Goal: Task Accomplishment & Management: Manage account settings

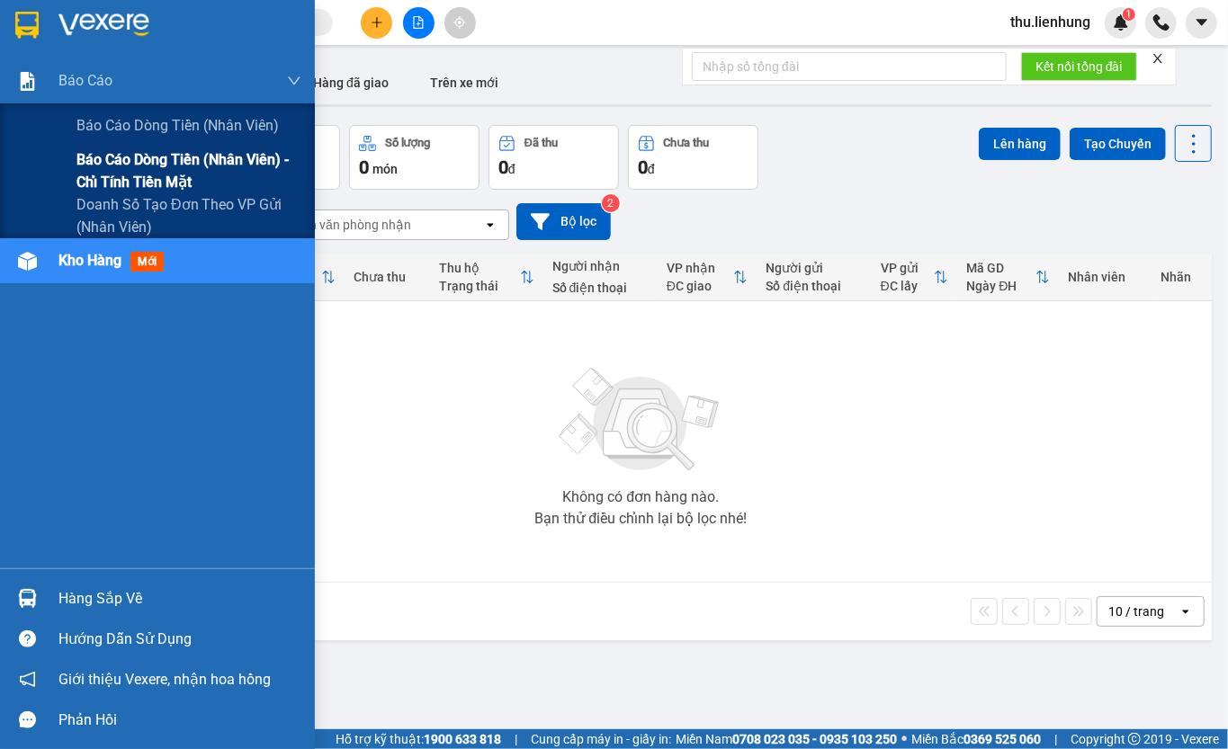
click at [140, 165] on span "Báo cáo dòng tiền (nhân viên) - chỉ tính tiền mặt" at bounding box center [188, 170] width 225 height 45
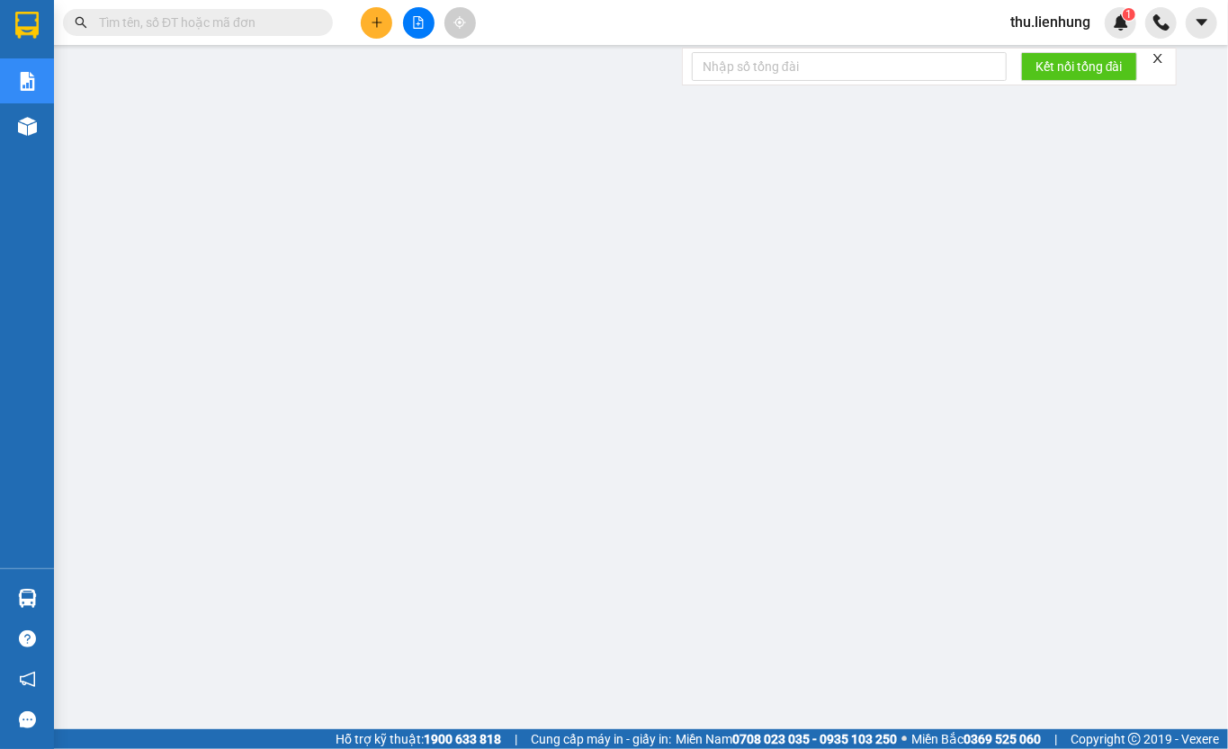
click at [1041, 18] on span "thu.lienhung" at bounding box center [1050, 22] width 109 height 22
click at [1041, 58] on span "Đăng xuất" at bounding box center [1060, 56] width 76 height 20
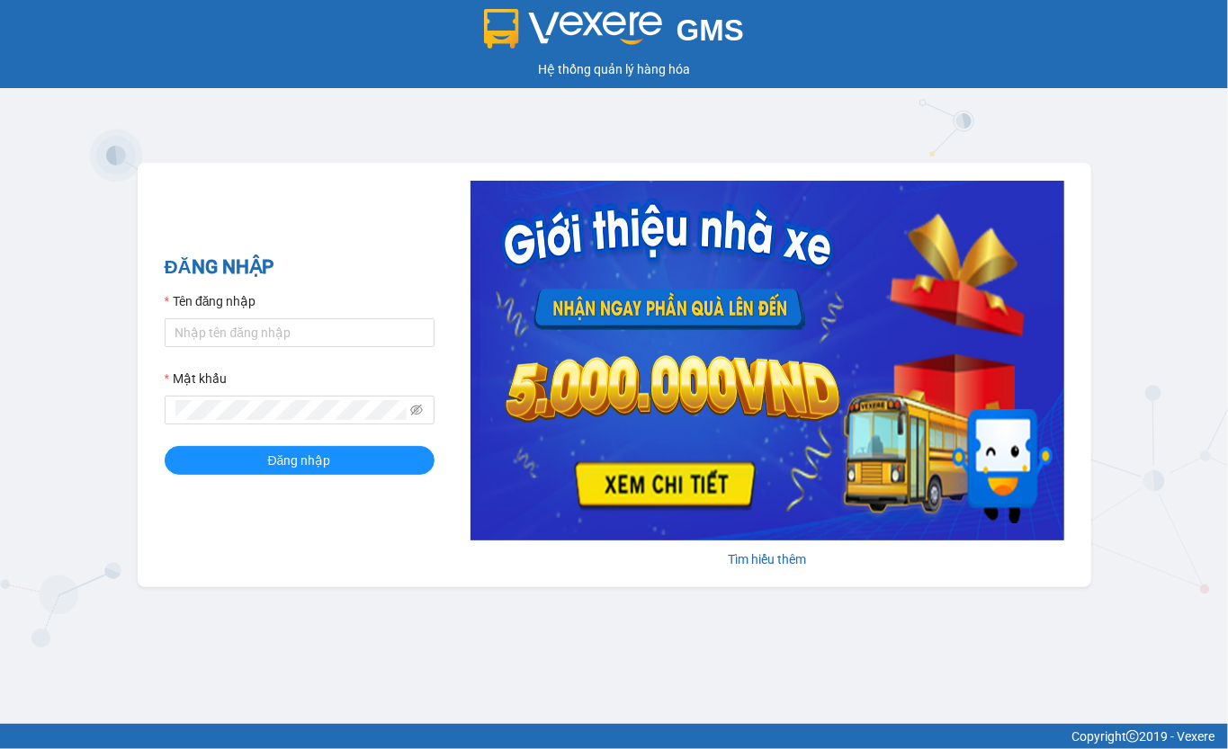
click at [1047, 59] on div "Hệ thống quản lý hàng hóa" at bounding box center [613, 69] width 1219 height 20
